Goal: Information Seeking & Learning: Learn about a topic

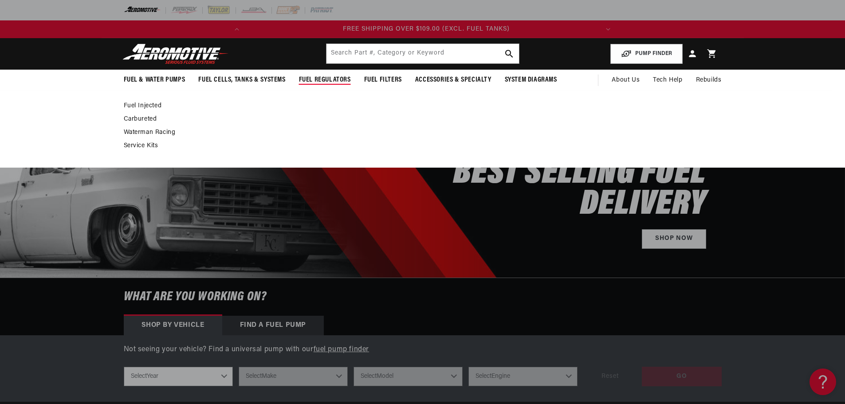
scroll to position [0, 351]
click at [132, 104] on link "Fuel Injected" at bounding box center [418, 106] width 589 height 8
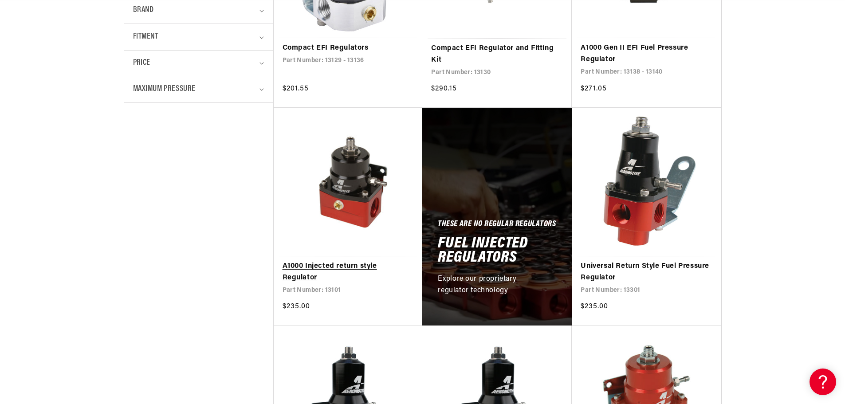
scroll to position [0, 49]
click at [353, 261] on link "A1000 Injected return style Regulator" at bounding box center [348, 272] width 131 height 23
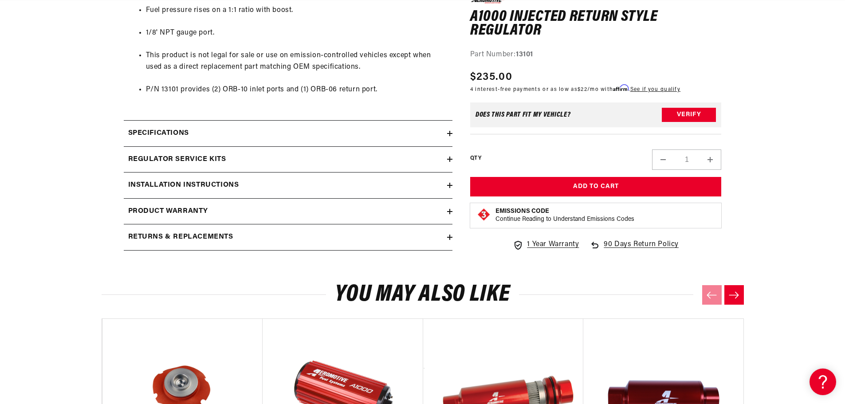
scroll to position [577, 0]
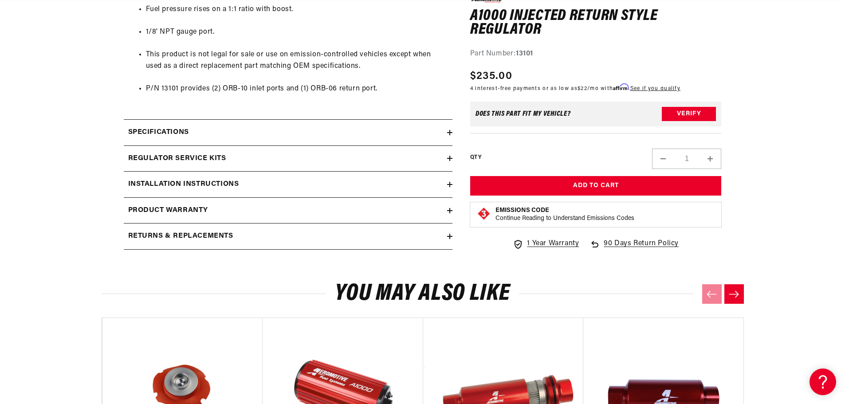
click at [446, 134] on div "Specifications" at bounding box center [285, 133] width 323 height 12
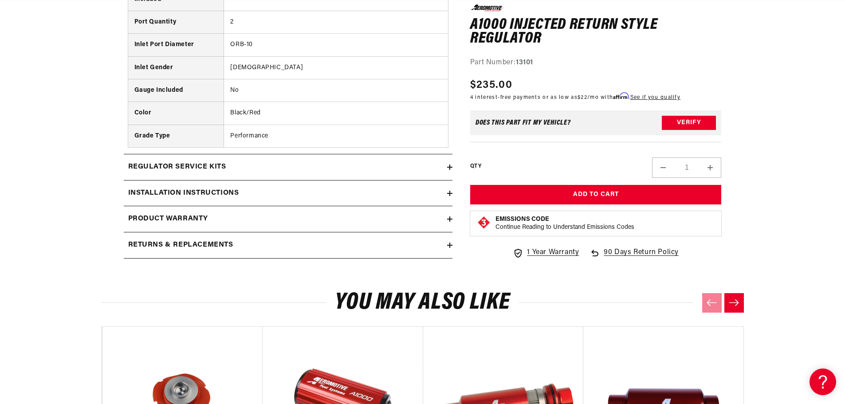
scroll to position [0, 0]
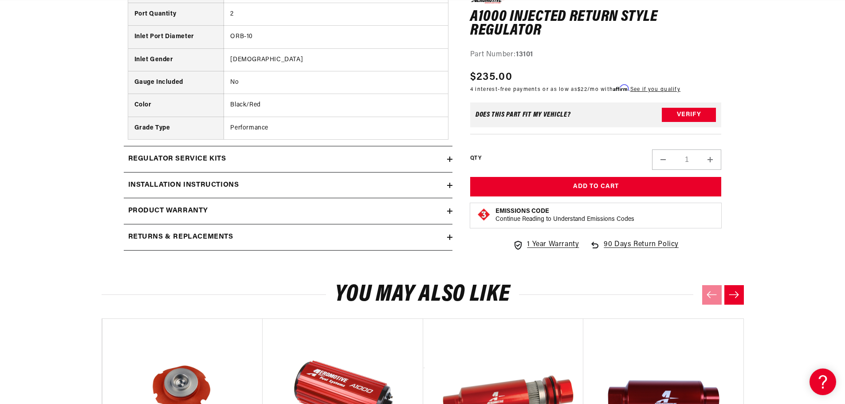
click at [445, 158] on div "Regulator Service Kits" at bounding box center [285, 160] width 323 height 12
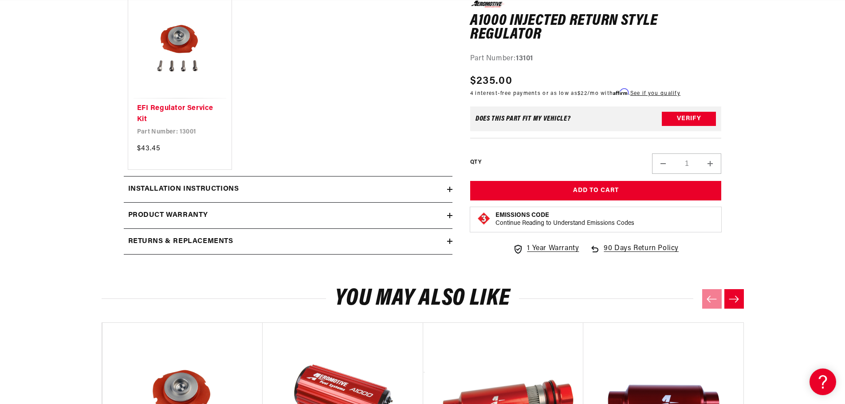
click at [449, 189] on icon at bounding box center [449, 189] width 5 height 0
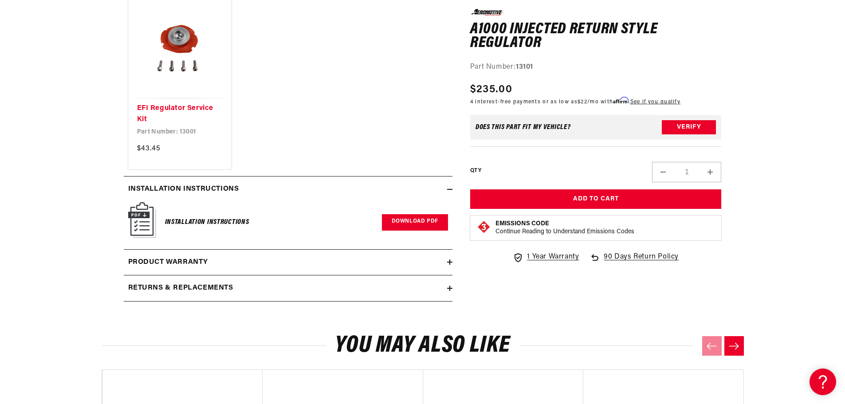
click at [422, 223] on link "Download PDF" at bounding box center [415, 222] width 66 height 16
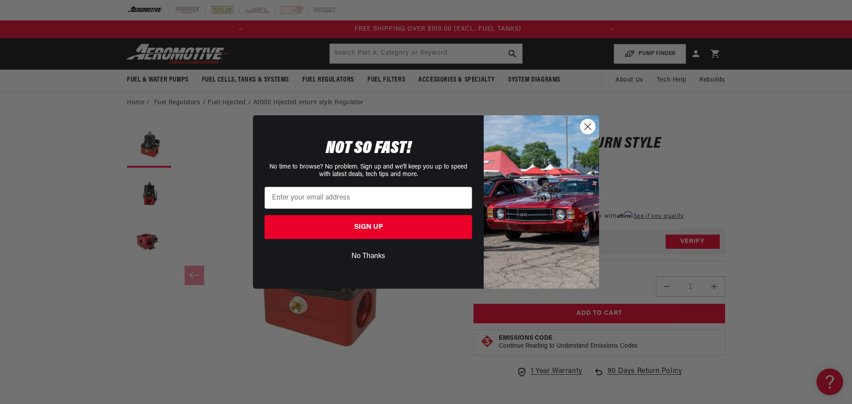
scroll to position [0, 351]
